Goal: Check status

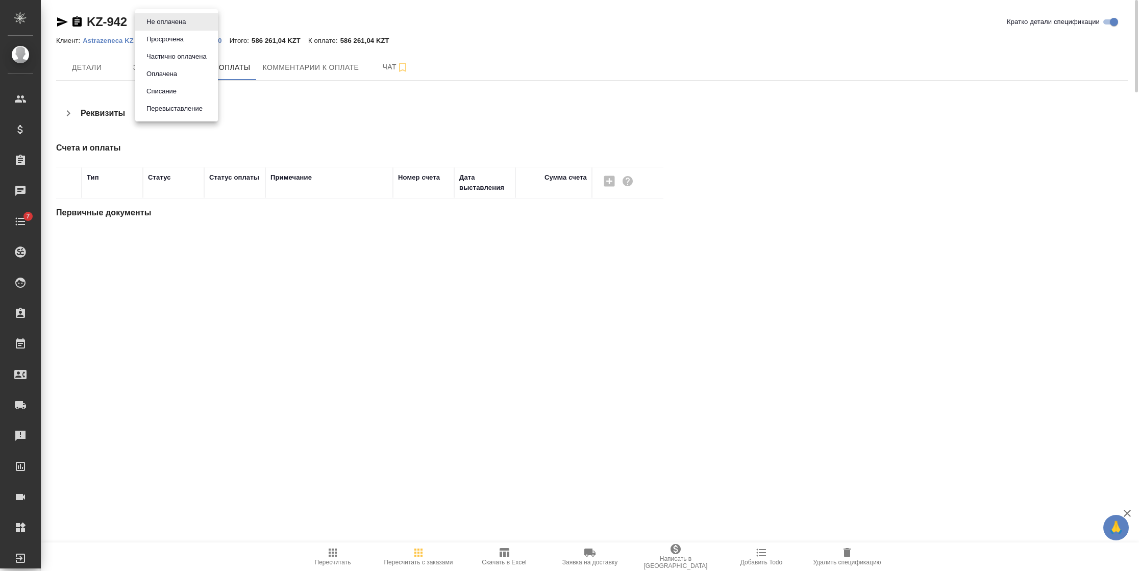
click at [170, 26] on body "🙏 .cls-1 fill:#fff; AWATERA [PERSON_NAME] Спецификации Заказы Чаты 7 Todo Проек…" at bounding box center [569, 285] width 1139 height 571
click at [163, 70] on button "Оплачена" at bounding box center [161, 73] width 37 height 11
type input "payed"
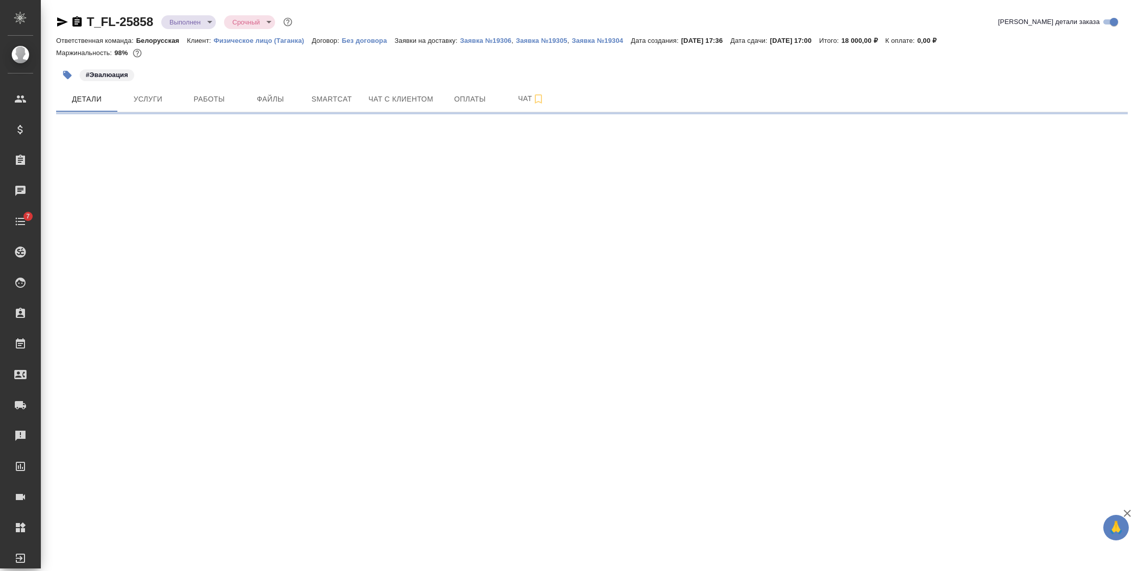
select select "RU"
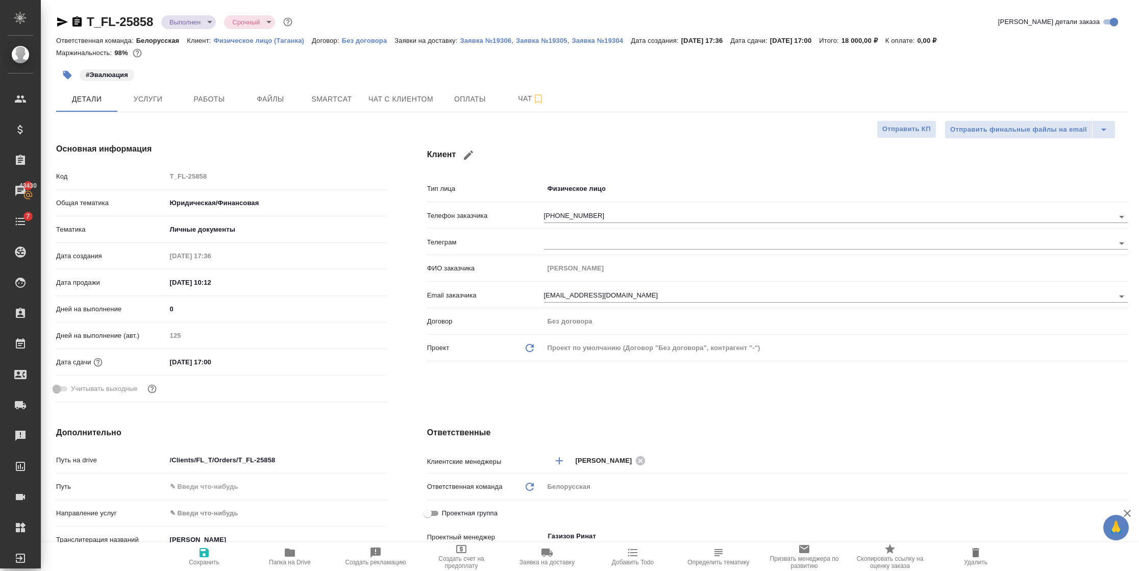
type textarea "x"
